Goal: Task Accomplishment & Management: Manage account settings

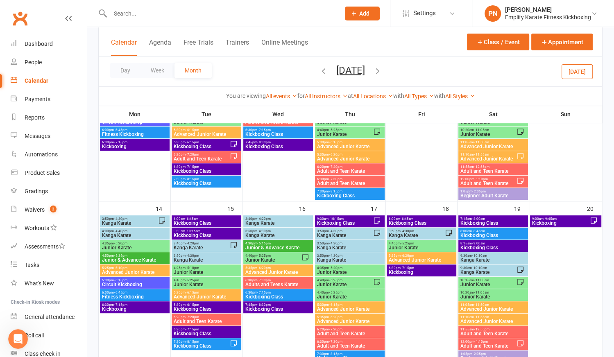
click at [128, 13] on input "text" at bounding box center [221, 13] width 227 height 11
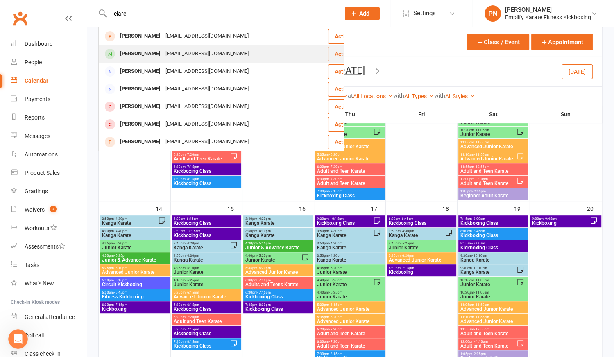
type input "clare"
click at [167, 54] on div "[EMAIL_ADDRESS][DOMAIN_NAME]" at bounding box center [207, 54] width 88 height 12
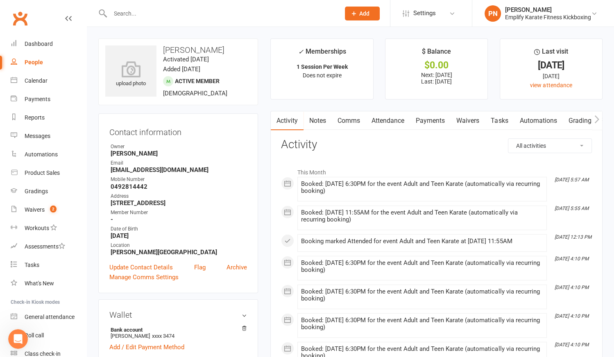
drag, startPoint x: 111, startPoint y: 204, endPoint x: 202, endPoint y: 200, distance: 91.0
click at [202, 200] on strong "[STREET_ADDRESS]" at bounding box center [179, 203] width 136 height 7
copy strong "[STREET_ADDRESS]"
click at [142, 14] on input "text" at bounding box center [221, 13] width 227 height 11
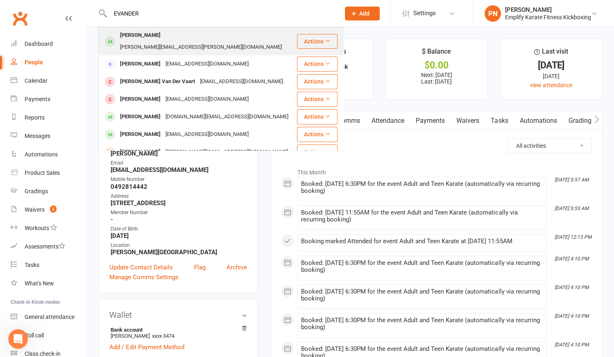
type input "EVANDER"
click at [160, 39] on div "[PERSON_NAME]" at bounding box center [140, 35] width 45 height 12
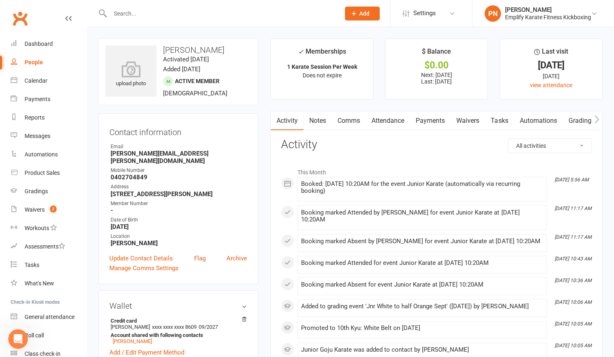
click at [172, 12] on input "text" at bounding box center [221, 13] width 227 height 11
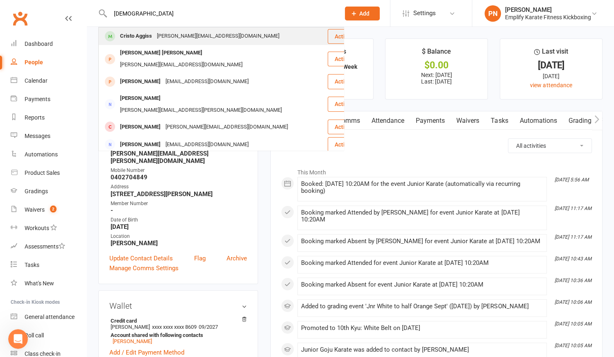
type input "[DEMOGRAPHIC_DATA]"
click at [171, 38] on div "[PERSON_NAME][EMAIL_ADDRESS][DOMAIN_NAME]" at bounding box center [217, 36] width 127 height 12
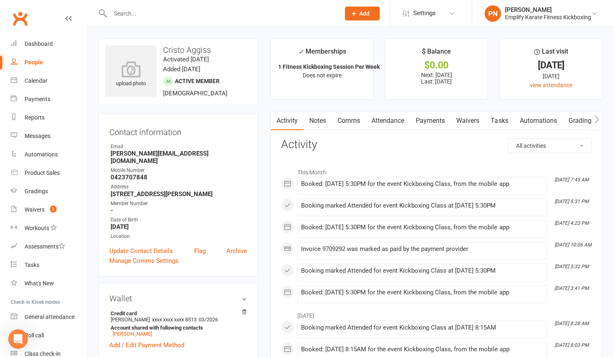
click at [430, 119] on link "Payments" at bounding box center [430, 120] width 41 height 19
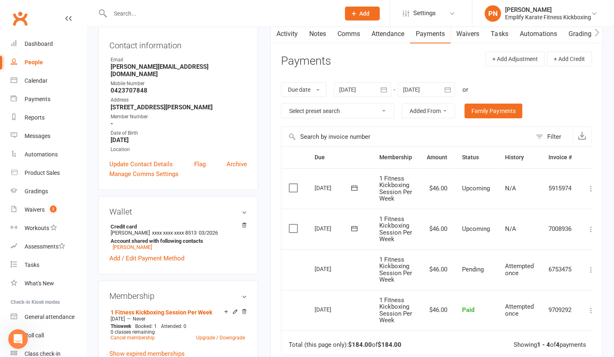
scroll to position [111, 0]
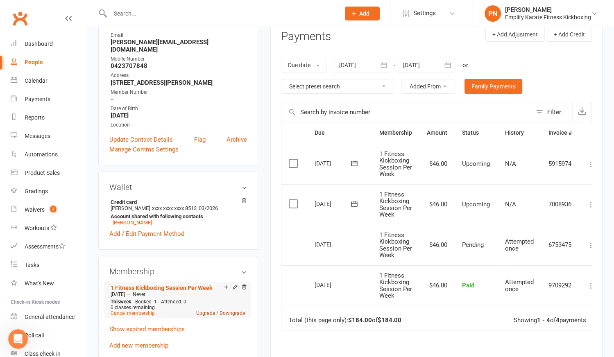
click at [205, 311] on link "Upgrade / Downgrade" at bounding box center [220, 314] width 49 height 6
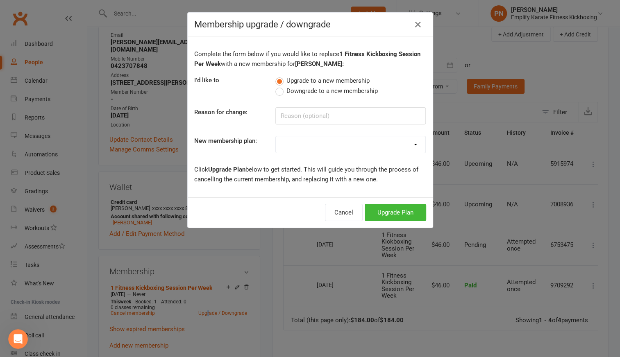
click at [335, 139] on select "Unlimited Training 2 Sessions Per Week 1 Karate Session Per Week 1 Fitness Kick…" at bounding box center [351, 144] width 150 height 16
select select "1"
click at [276, 136] on select "Unlimited Training 2 Sessions Per Week 1 Karate Session Per Week 1 Fitness Kick…" at bounding box center [351, 144] width 150 height 16
click at [392, 214] on button "Upgrade Plan" at bounding box center [395, 212] width 61 height 17
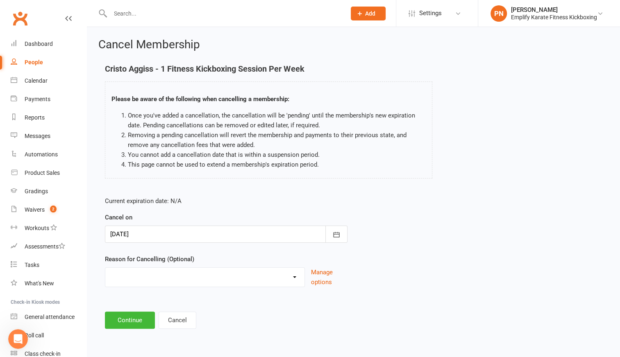
click at [136, 277] on select "Break and return downgrade Holiday Injury Life issues Lost interest Money Movin…" at bounding box center [204, 276] width 199 height 16
select select "18"
click at [105, 268] on select "Break and return downgrade Holiday Injury Life issues Lost interest Money Movin…" at bounding box center [204, 276] width 199 height 16
click at [135, 317] on button "Continue" at bounding box center [130, 320] width 50 height 17
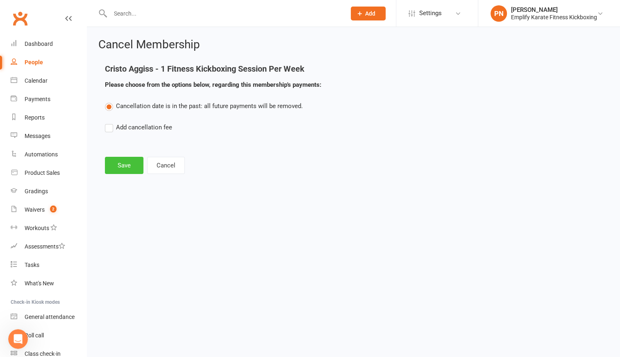
click at [133, 164] on button "Save" at bounding box center [124, 165] width 39 height 17
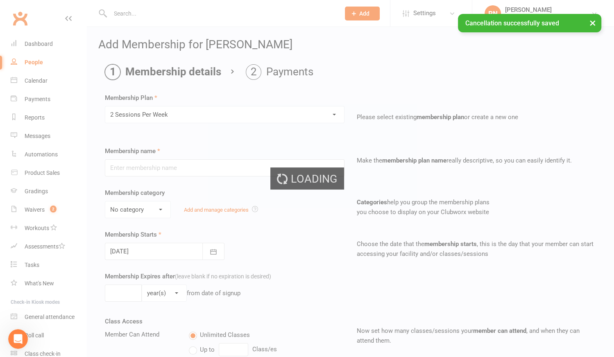
type input "2 Sessions Per Week"
select select "0"
type input "0"
type input "2"
select select "?"
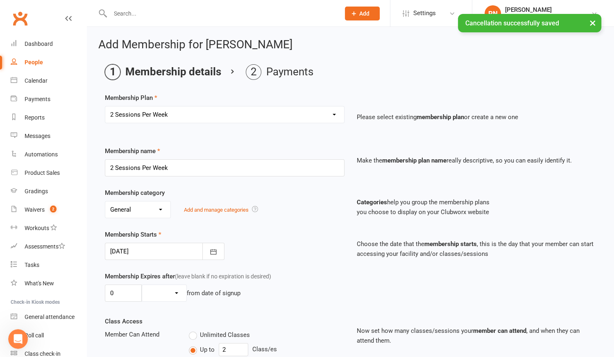
type input "[DATE]"
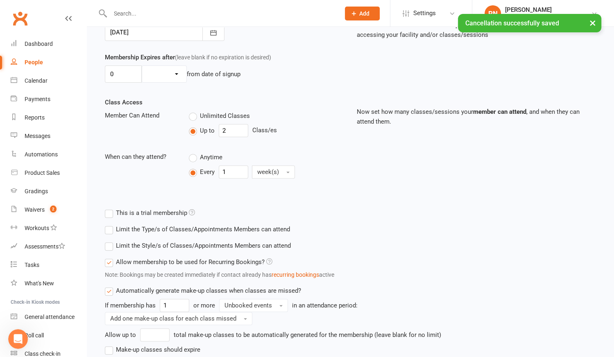
scroll to position [279, 0]
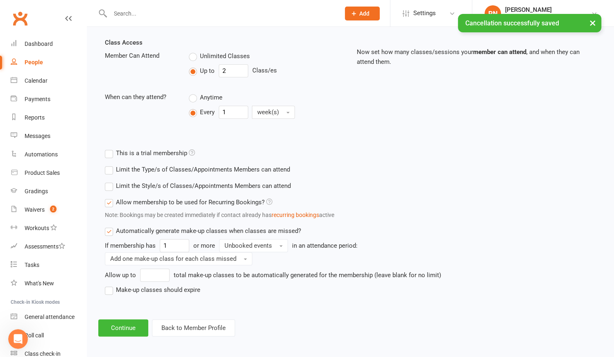
click at [105, 287] on label "Make-up classes should expire" at bounding box center [152, 290] width 95 height 10
click at [105, 285] on input "Make-up classes should expire" at bounding box center [107, 285] width 5 height 0
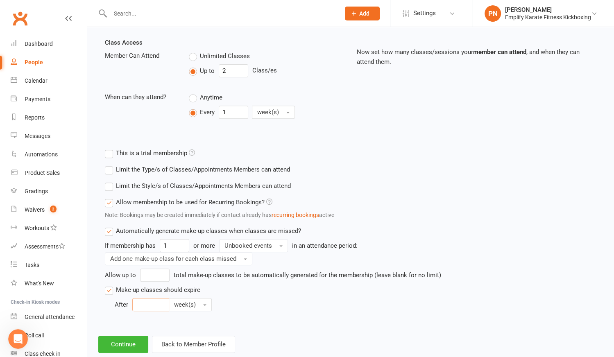
click at [137, 303] on input "number" at bounding box center [150, 304] width 37 height 13
type input "4"
click at [185, 303] on span "week(s)" at bounding box center [185, 304] width 22 height 7
drag, startPoint x: 190, startPoint y: 351, endPoint x: 182, endPoint y: 347, distance: 9.4
click at [190, 352] on span "month(s)" at bounding box center [188, 355] width 25 height 7
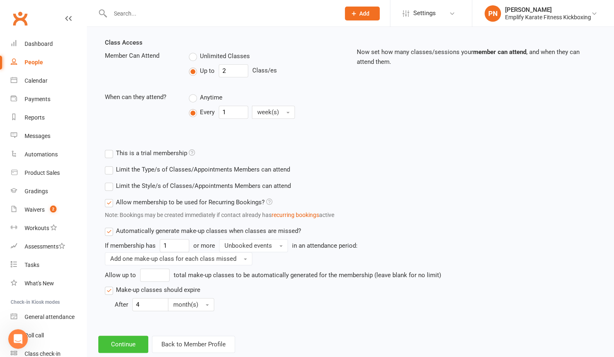
click at [142, 340] on button "Continue" at bounding box center [123, 344] width 50 height 17
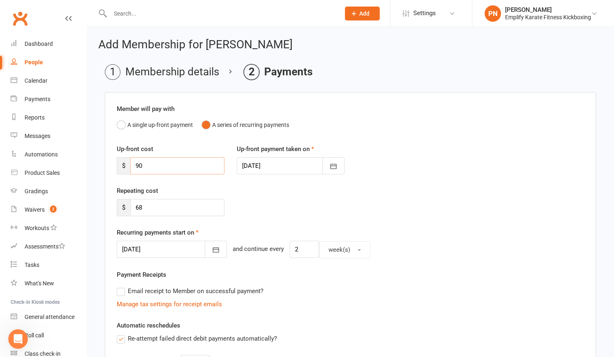
click at [167, 170] on input "90" at bounding box center [177, 165] width 94 height 17
type input "9"
click at [212, 249] on icon "button" at bounding box center [216, 250] width 8 height 8
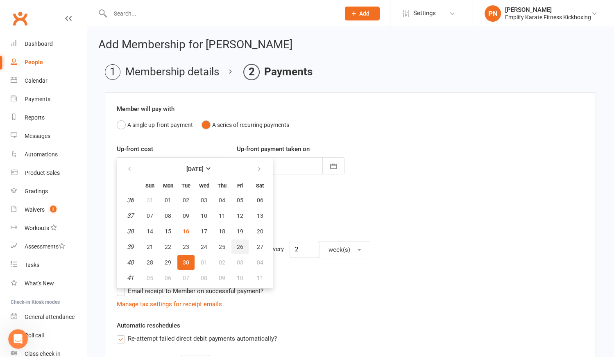
click at [233, 243] on button "26" at bounding box center [239, 247] width 17 height 15
type input "[DATE]"
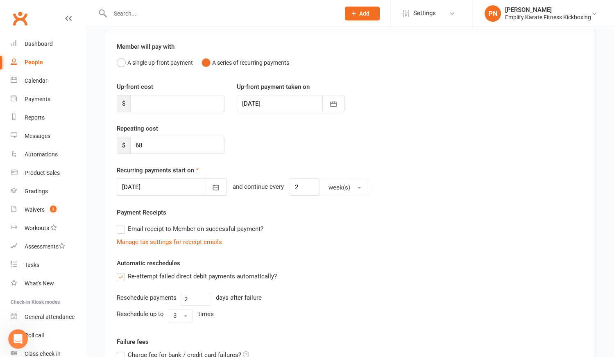
scroll to position [203, 0]
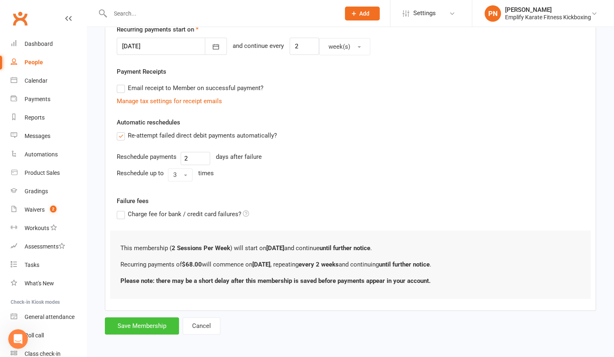
click at [160, 321] on button "Save Membership" at bounding box center [142, 326] width 74 height 17
type input "0"
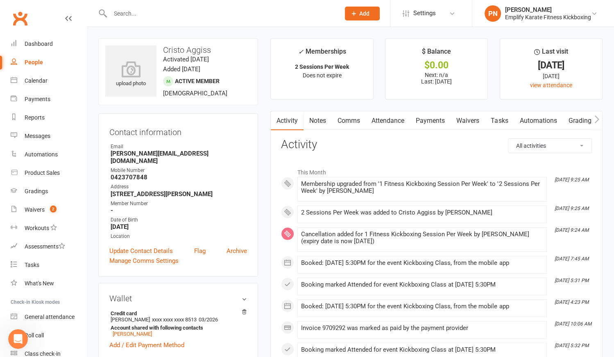
click at [394, 120] on link "Attendance" at bounding box center [388, 120] width 44 height 19
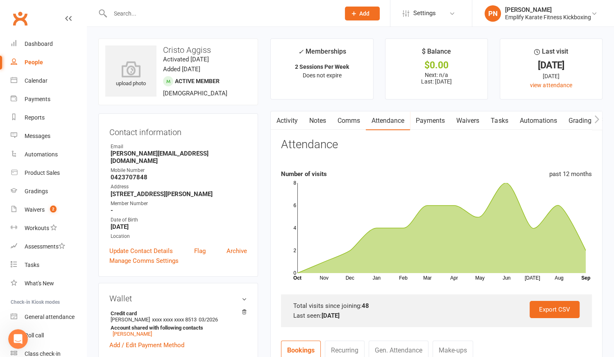
click at [141, 12] on input "text" at bounding box center [221, 13] width 227 height 11
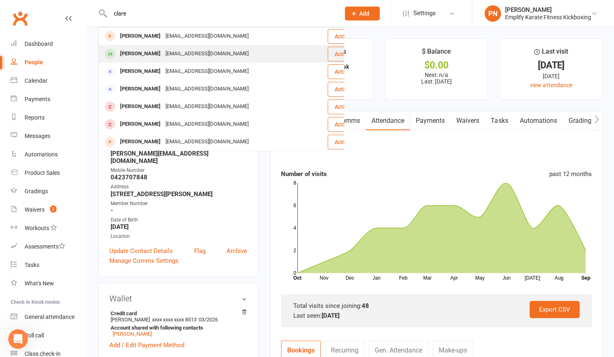
type input "clare"
click at [144, 54] on div "[PERSON_NAME]" at bounding box center [140, 54] width 45 height 12
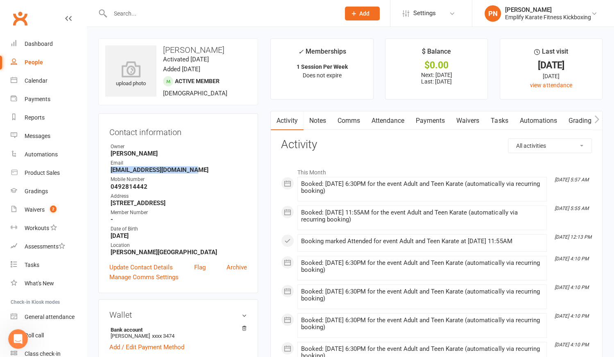
drag, startPoint x: 111, startPoint y: 170, endPoint x: 190, endPoint y: 168, distance: 78.7
click at [190, 168] on strong "[EMAIL_ADDRESS][DOMAIN_NAME]" at bounding box center [179, 169] width 136 height 7
copy strong "[EMAIL_ADDRESS][DOMAIN_NAME]"
